Goal: Book appointment/travel/reservation

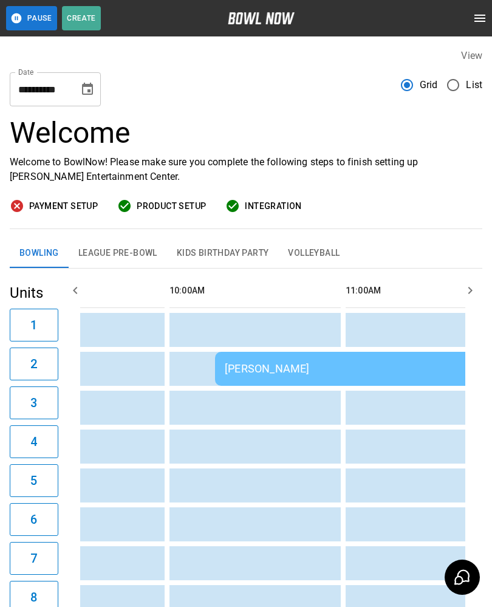
click at [249, 365] on div "[PERSON_NAME]" at bounding box center [390, 368] width 330 height 13
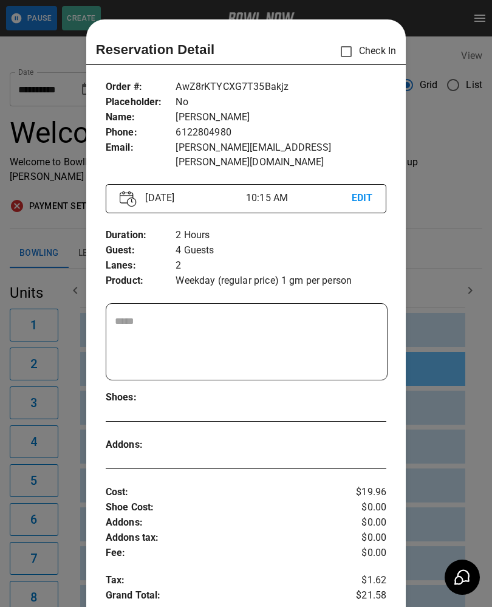
scroll to position [19, 0]
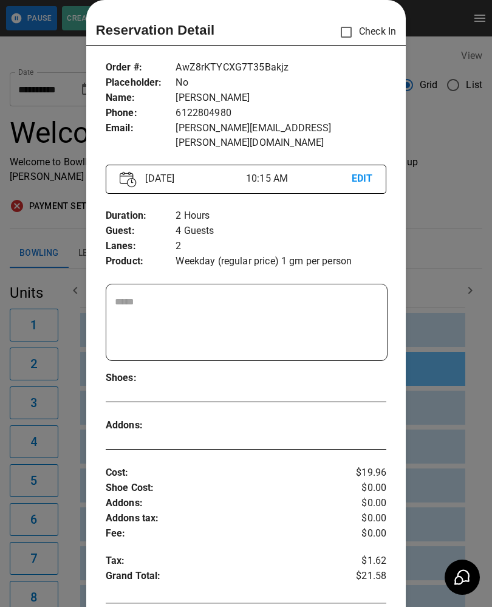
click at [55, 395] on div at bounding box center [246, 303] width 492 height 607
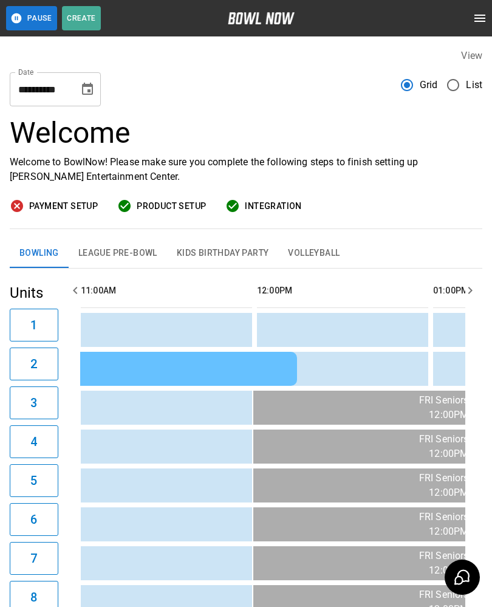
scroll to position [0, 378]
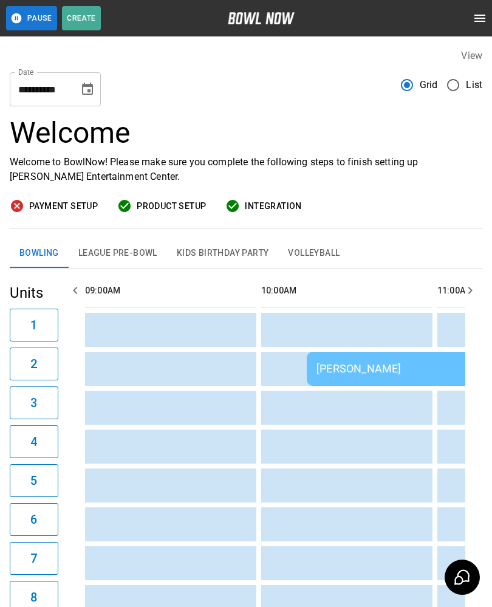
click at [111, 256] on button "League Pre-Bowl" at bounding box center [118, 253] width 98 height 29
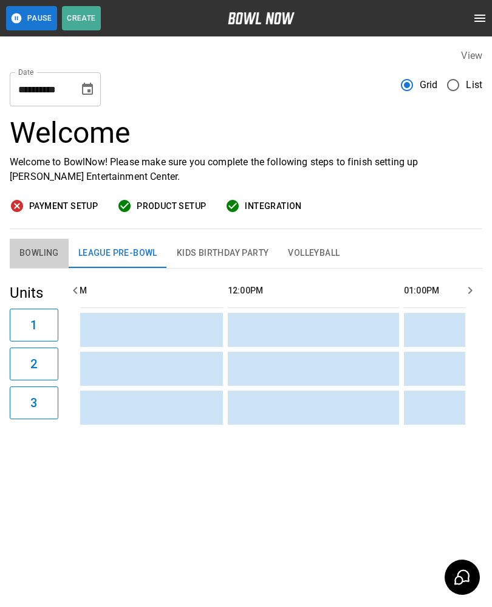
click at [31, 253] on button "Bowling" at bounding box center [39, 253] width 59 height 29
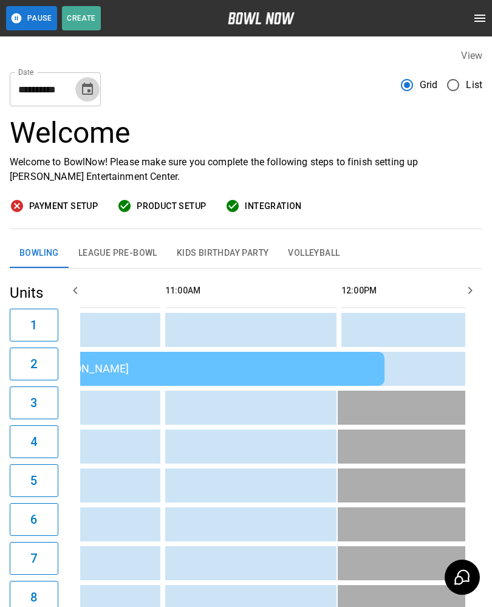
click at [78, 92] on button "Choose date, selected date is Aug 29, 2025" at bounding box center [87, 89] width 24 height 24
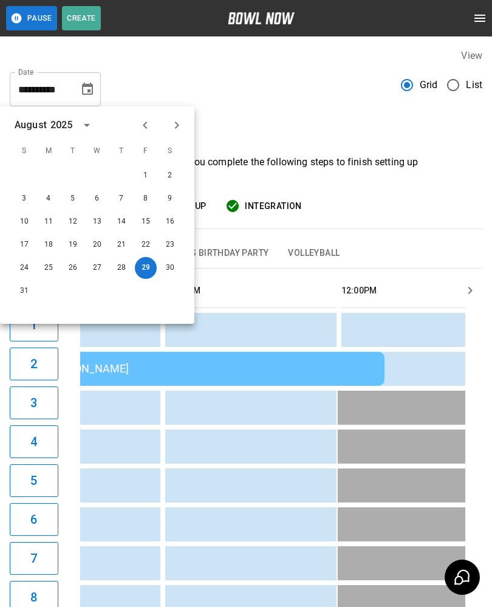
click at [172, 123] on icon "Next month" at bounding box center [176, 125] width 15 height 15
click at [42, 204] on button "8" at bounding box center [49, 199] width 22 height 22
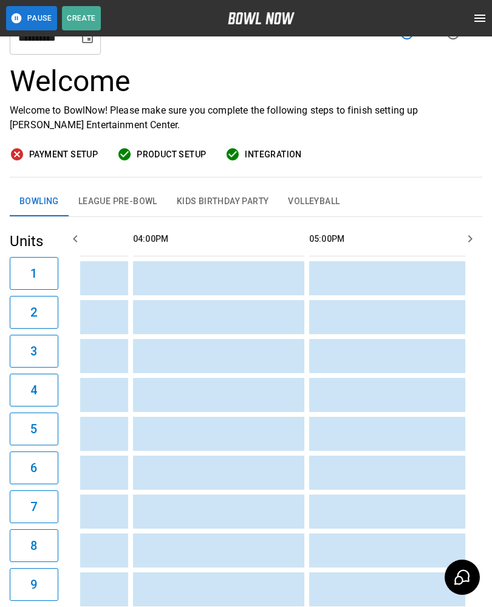
scroll to position [0, 1098]
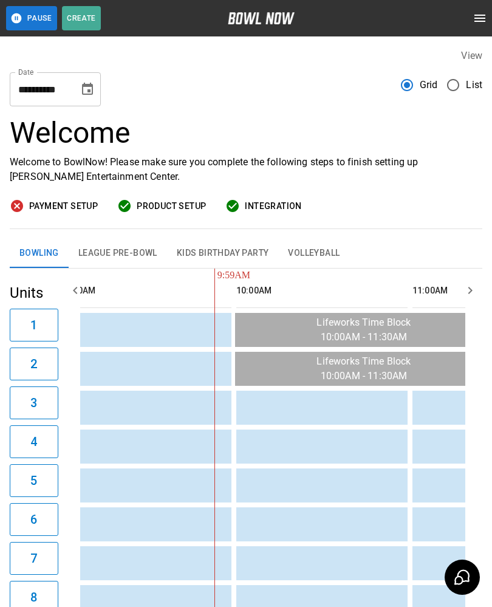
click at [87, 84] on icon "Choose date, selected date is Sep 8, 2025" at bounding box center [87, 89] width 11 height 12
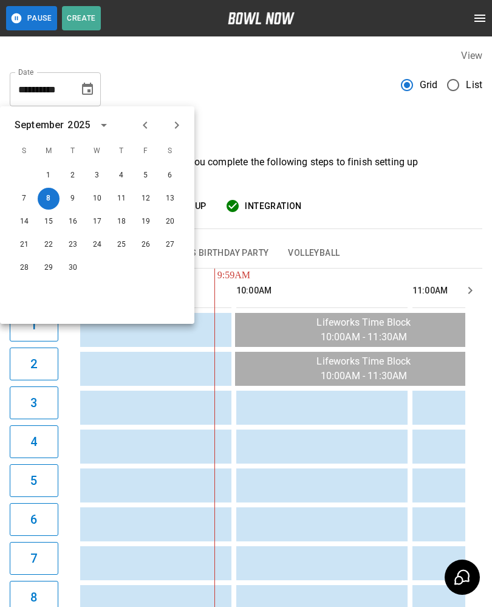
click at [143, 124] on icon "Previous month" at bounding box center [145, 125] width 15 height 15
click at [142, 265] on button "29" at bounding box center [146, 268] width 22 height 22
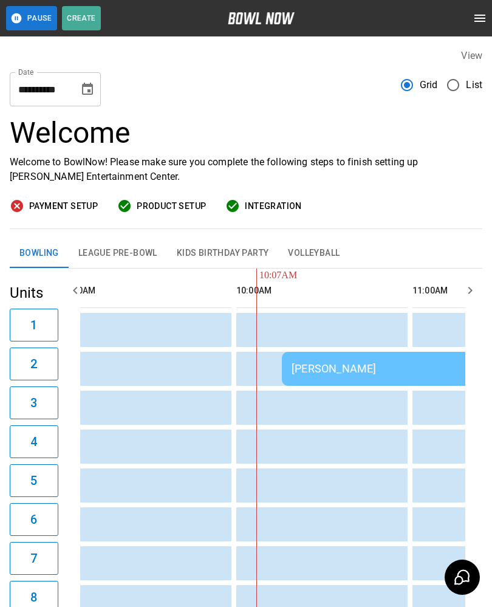
type input "**********"
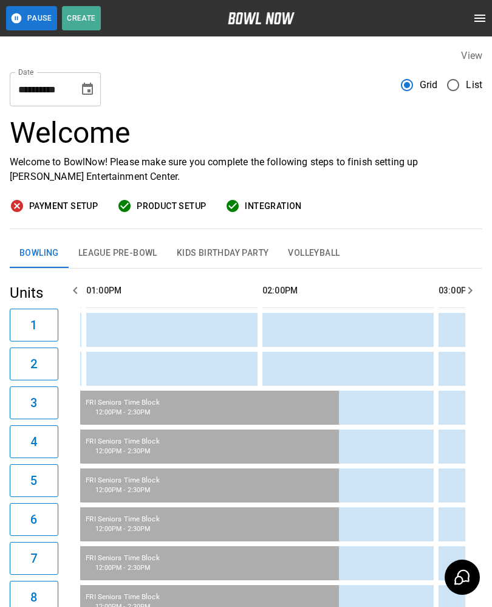
scroll to position [0, 595]
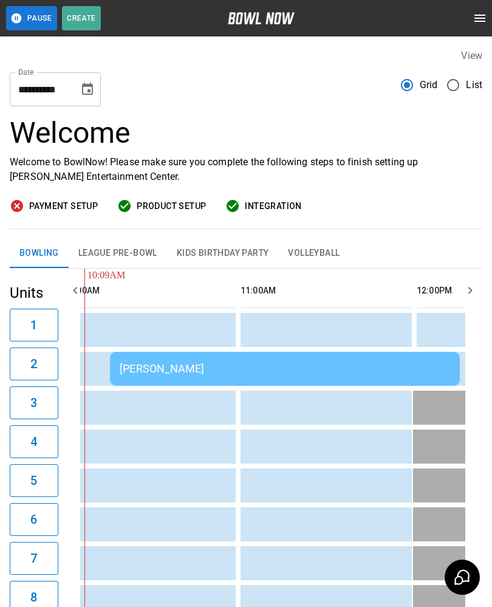
click at [171, 367] on div "[PERSON_NAME]" at bounding box center [285, 368] width 330 height 13
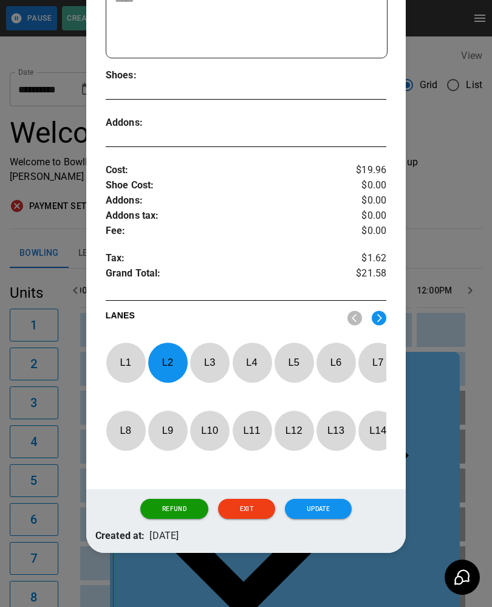
click at [51, 383] on div at bounding box center [246, 303] width 492 height 607
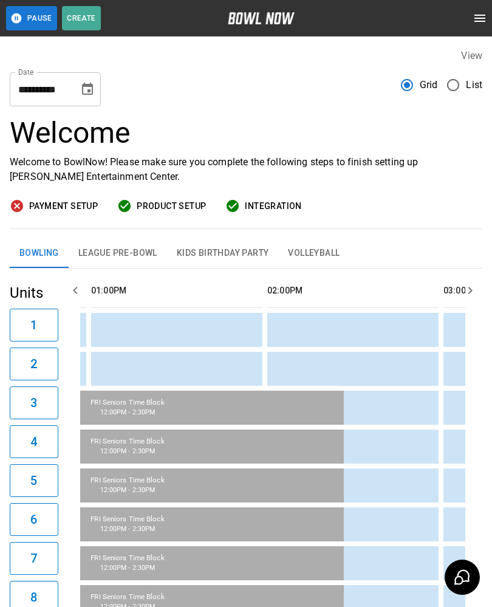
scroll to position [0, 717]
